Goal: Communication & Community: Answer question/provide support

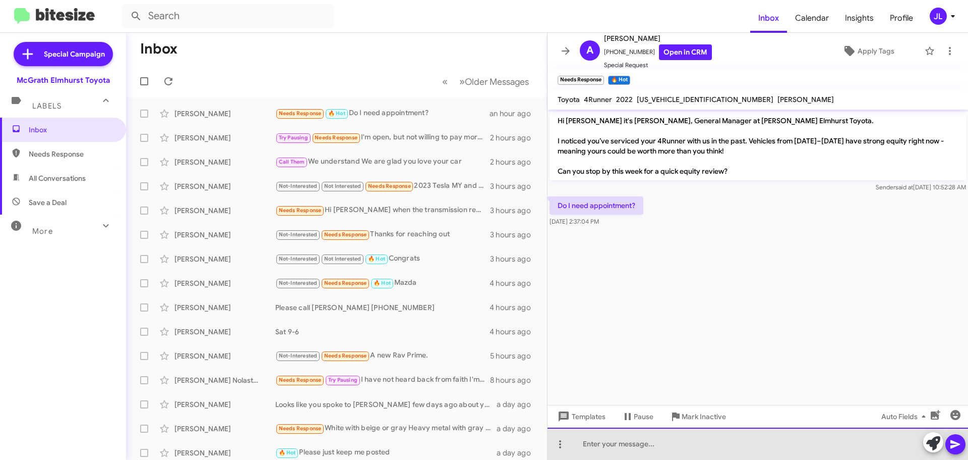
click at [599, 445] on div at bounding box center [758, 443] width 421 height 32
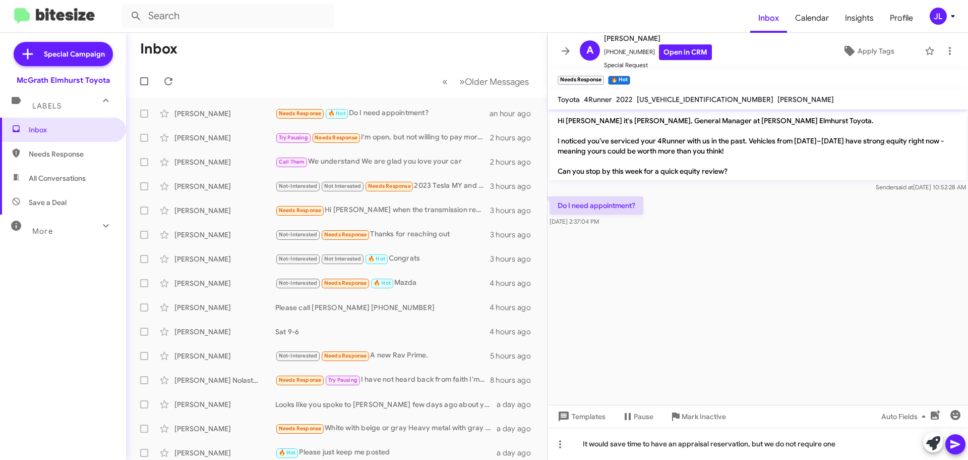
click at [962, 442] on button at bounding box center [956, 444] width 20 height 20
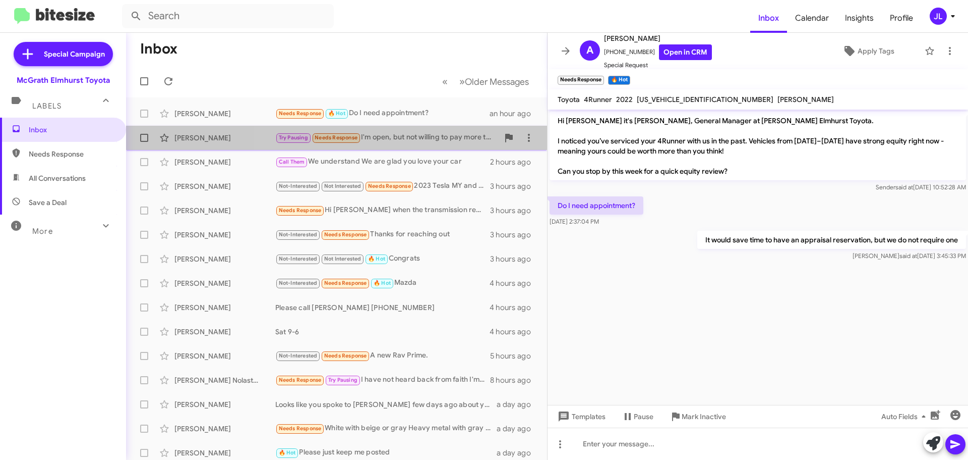
click at [421, 137] on div "Try Pausing Needs Response I'm open, but not willing to pay more than I current…" at bounding box center [386, 138] width 223 height 12
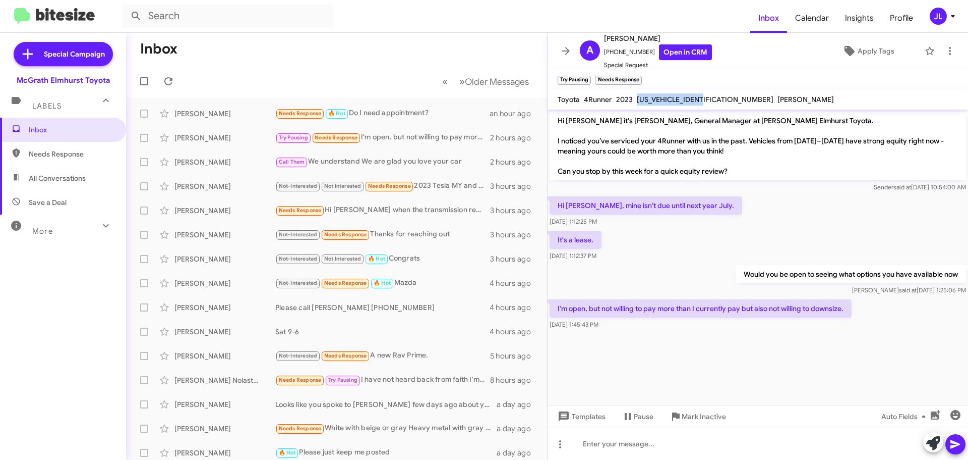
drag, startPoint x: 705, startPoint y: 97, endPoint x: 638, endPoint y: 100, distance: 67.7
click at [638, 100] on div "[US_VEHICLE_IDENTIFICATION_NUMBER]" at bounding box center [705, 99] width 141 height 12
copy span "[US_VEHICLE_IDENTIFICATION_NUMBER]"
click at [716, 72] on mat-toolbar "Try Pausing × Needs Response ×" at bounding box center [758, 79] width 421 height 20
